Goal: Task Accomplishment & Management: Use online tool/utility

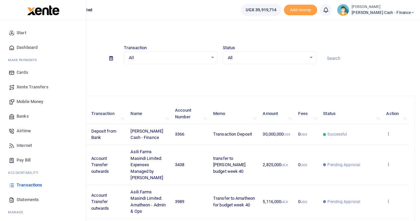
click at [33, 87] on span "Xente Transfers" at bounding box center [33, 87] width 32 height 7
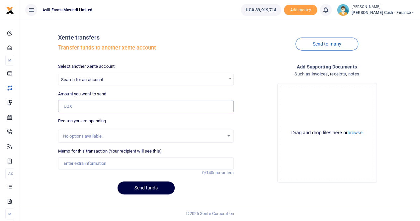
click at [72, 107] on input "Amount you want to send" at bounding box center [146, 106] width 176 height 13
paste input "22,400,000"
type input "22,400,000"
click at [78, 76] on span "Search for an account" at bounding box center [145, 79] width 175 height 10
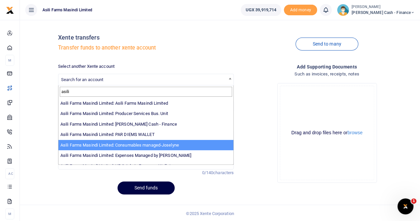
type input "asili"
select select "3435"
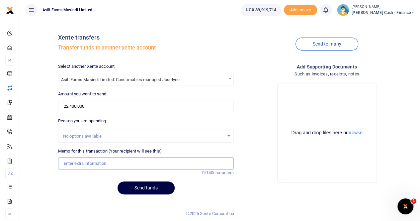
click at [76, 159] on input "Memo for this transaction (Your recipient will see this)" at bounding box center [146, 163] width 176 height 13
type input "t"
click at [112, 164] on input "Transfer to OPS budget" at bounding box center [146, 163] width 176 height 13
type input "Transfer to OPS budget week 40"
click at [98, 105] on input "22,400,000" at bounding box center [146, 106] width 176 height 13
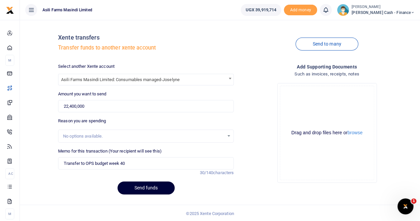
click at [139, 188] on button "Send funds" at bounding box center [145, 187] width 57 height 13
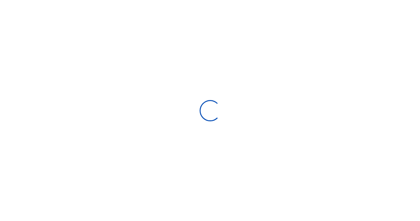
select select
